Goal: Task Accomplishment & Management: Manage account settings

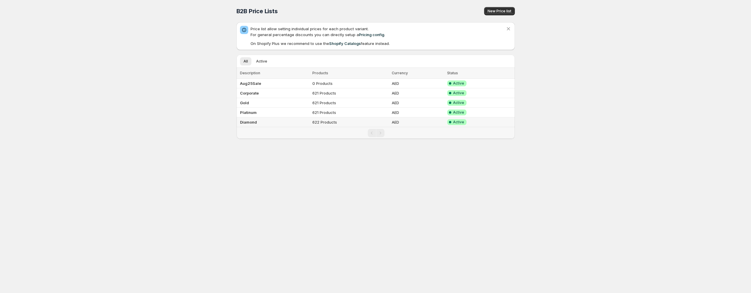
click at [248, 121] on b "Diamond" at bounding box center [248, 122] width 17 height 5
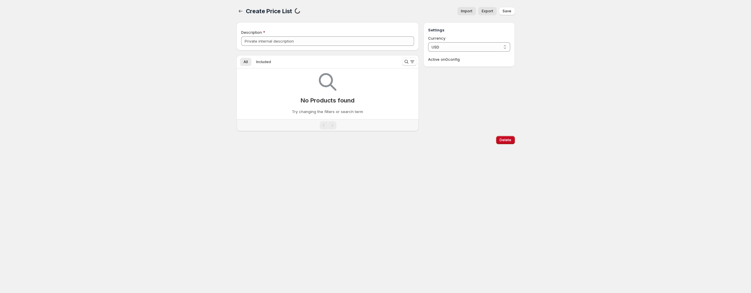
type input "Diamond"
select select "AED"
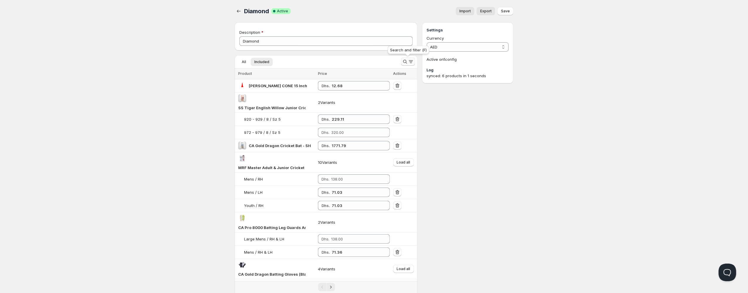
click at [407, 62] on icon "Search and filter results" at bounding box center [405, 62] width 6 height 6
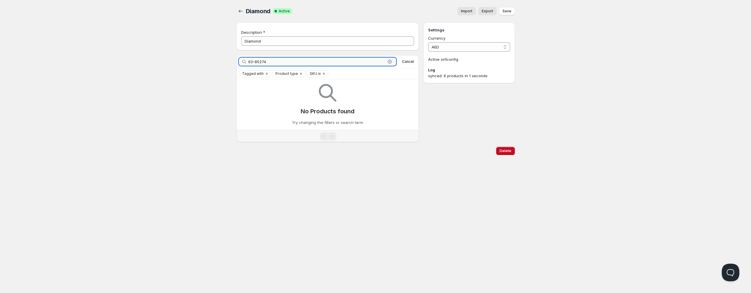
click at [294, 62] on input "93-85274" at bounding box center [317, 61] width 138 height 8
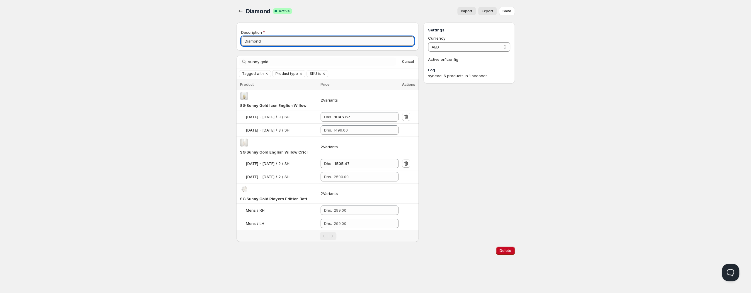
click at [283, 43] on input "Diamond" at bounding box center [327, 40] width 173 height 9
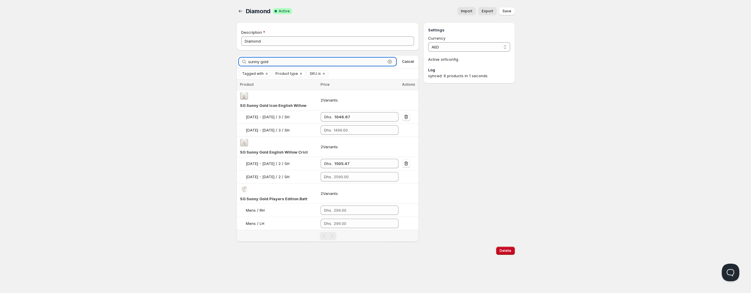
click at [309, 64] on input "sunny gold" at bounding box center [317, 61] width 138 height 8
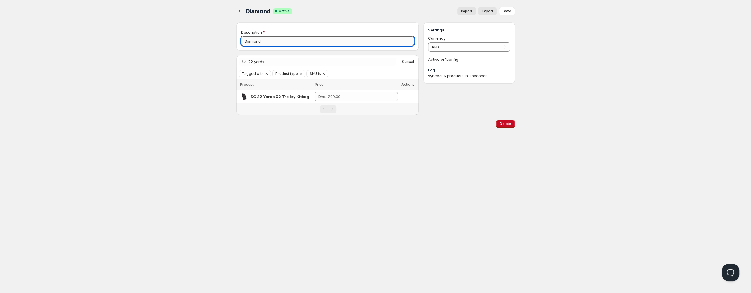
click at [263, 40] on input "Diamond" at bounding box center [327, 40] width 173 height 9
click at [286, 64] on input "22 yards" at bounding box center [317, 61] width 138 height 8
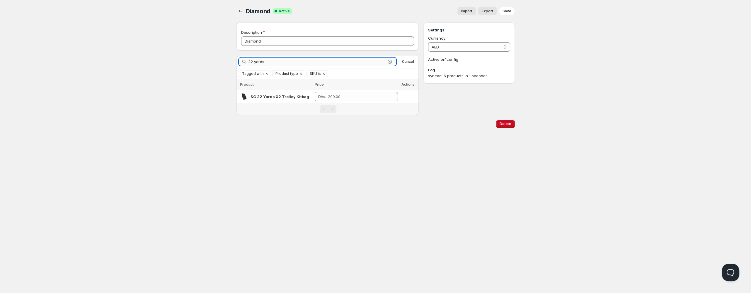
click at [286, 64] on input "22 yards" at bounding box center [317, 61] width 138 height 8
type input "holdall"
click at [337, 95] on td "Dhs." at bounding box center [359, 100] width 81 height 20
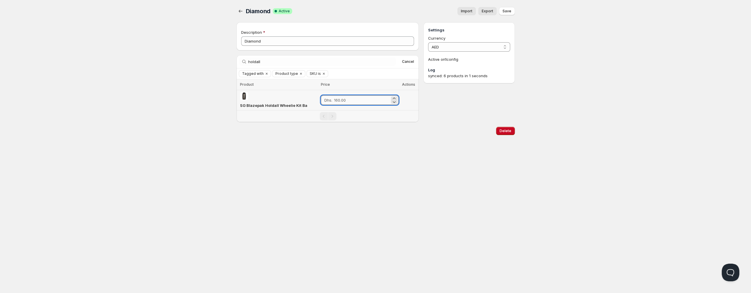
click at [338, 98] on input "number" at bounding box center [362, 99] width 56 height 9
click at [412, 149] on div "Home Pricing Price lists Checkout Forms Submissions Settings Features Plans Dia…" at bounding box center [375, 146] width 751 height 293
click at [240, 11] on icon "button" at bounding box center [241, 11] width 6 height 6
